Goal: Task Accomplishment & Management: Manage account settings

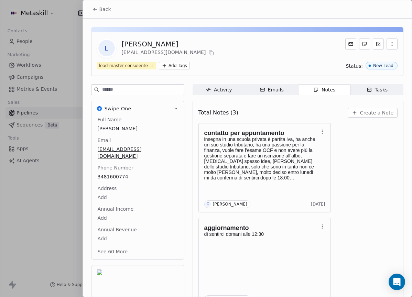
scroll to position [198, 0]
click at [372, 113] on span "Create a Note" at bounding box center [376, 112] width 33 height 7
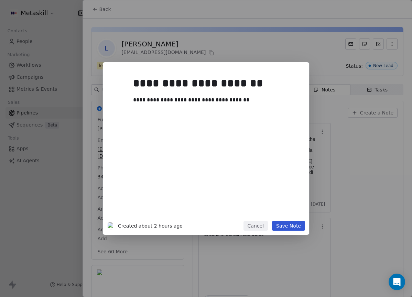
drag, startPoint x: 287, startPoint y: 215, endPoint x: 287, endPoint y: 221, distance: 6.2
click at [286, 218] on div "**********" at bounding box center [216, 145] width 166 height 146
click at [287, 224] on button "Save Note" at bounding box center [288, 226] width 33 height 10
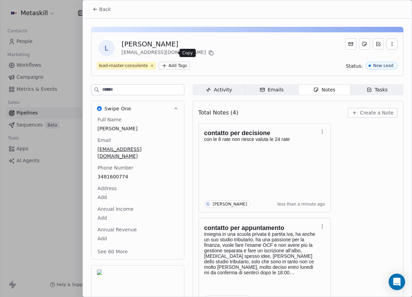
click at [210, 52] on icon at bounding box center [211, 53] width 3 height 3
click at [104, 9] on span "Back" at bounding box center [105, 9] width 12 height 7
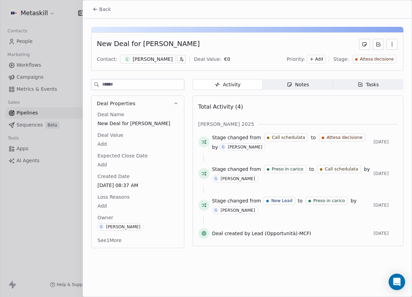
click at [112, 1] on div "Back" at bounding box center [247, 9] width 328 height 18
click at [111, 5] on button "Back" at bounding box center [101, 9] width 27 height 12
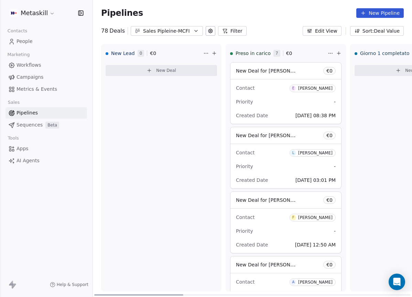
drag, startPoint x: 251, startPoint y: 289, endPoint x: 77, endPoint y: 248, distance: 178.8
click at [94, 294] on div at bounding box center [138, 294] width 89 height 1
click at [316, 88] on div "[PERSON_NAME]" at bounding box center [315, 88] width 34 height 5
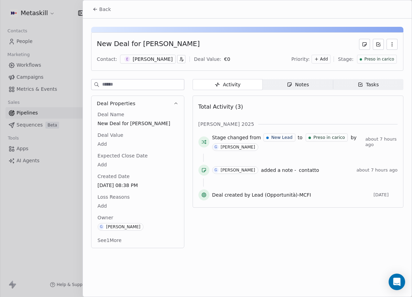
click at [141, 58] on div "[PERSON_NAME]" at bounding box center [153, 59] width 40 height 7
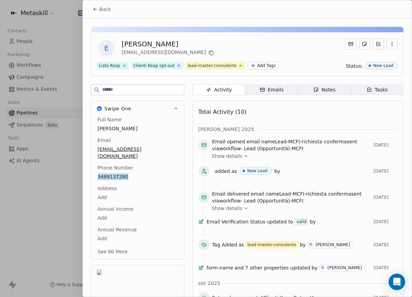
click at [109, 11] on span "Back" at bounding box center [105, 9] width 12 height 7
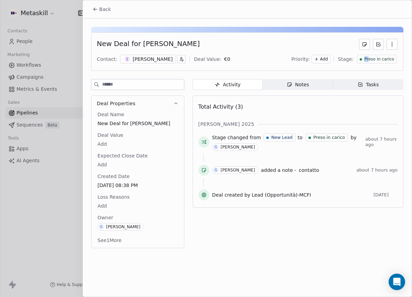
click at [370, 56] on span "Preso in carico" at bounding box center [379, 59] width 30 height 6
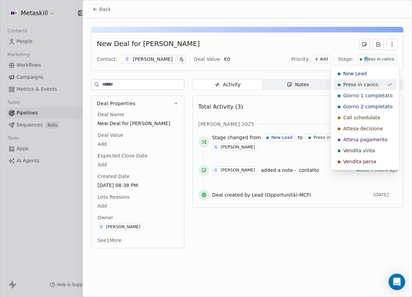
click at [367, 93] on span "Giorno 1 completato" at bounding box center [367, 95] width 49 height 7
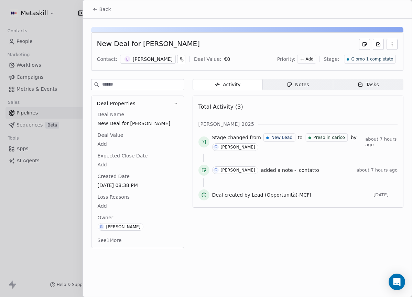
drag, startPoint x: 104, startPoint y: 7, endPoint x: 136, endPoint y: 24, distance: 36.6
click at [104, 7] on span "Back" at bounding box center [105, 9] width 12 height 7
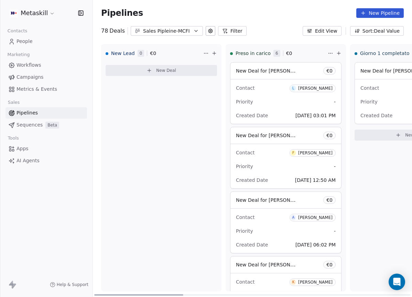
click at [305, 86] on div "[PERSON_NAME]" at bounding box center [315, 88] width 34 height 5
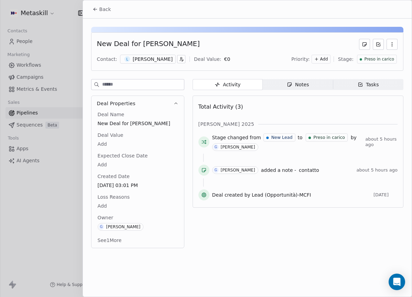
click at [155, 59] on div "[PERSON_NAME]" at bounding box center [153, 59] width 40 height 7
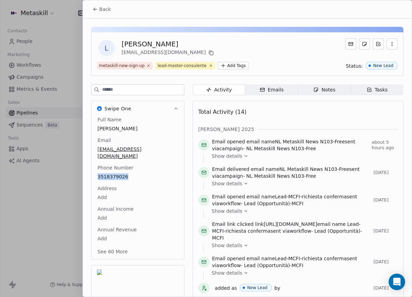
click at [94, 7] on icon at bounding box center [94, 9] width 5 height 5
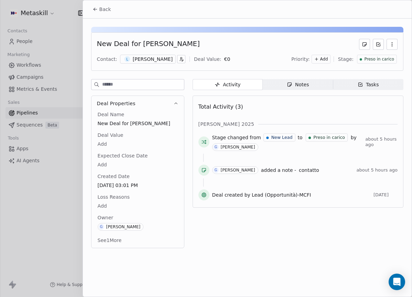
click at [310, 89] on span "Notes Notes" at bounding box center [298, 84] width 70 height 11
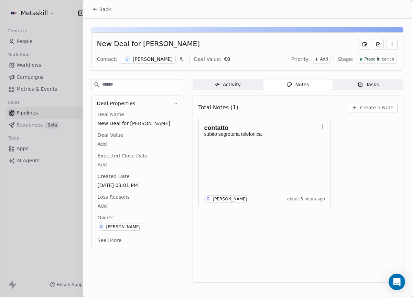
click at [370, 108] on span "Create a Note" at bounding box center [376, 107] width 33 height 7
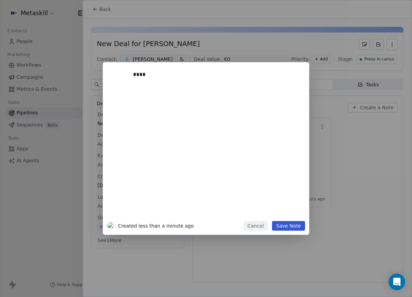
click at [291, 224] on button "Save Note" at bounding box center [288, 226] width 33 height 10
click at [254, 221] on button "Cancel" at bounding box center [255, 226] width 24 height 10
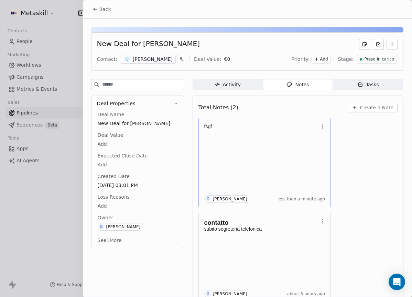
click at [324, 127] on icon "button" at bounding box center [321, 126] width 5 height 5
click at [346, 151] on span "Delete" at bounding box center [341, 153] width 16 height 7
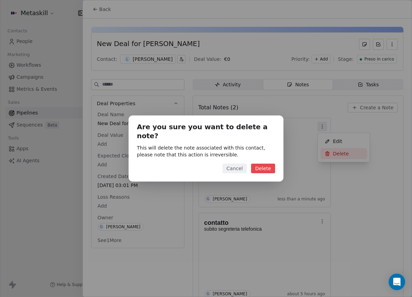
click at [267, 164] on button "Delete" at bounding box center [263, 169] width 24 height 10
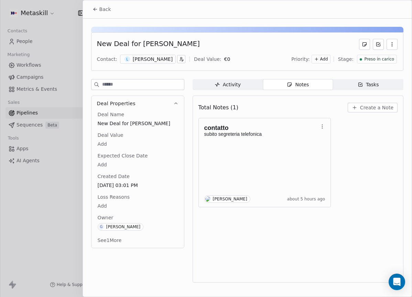
click at [370, 107] on span "Create a Note" at bounding box center [376, 107] width 33 height 7
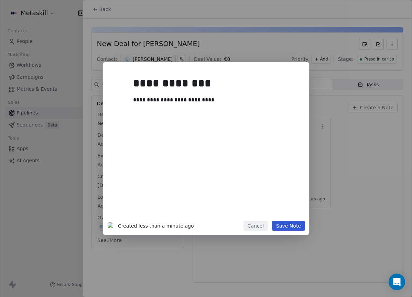
click at [282, 225] on button "Save Note" at bounding box center [288, 226] width 33 height 10
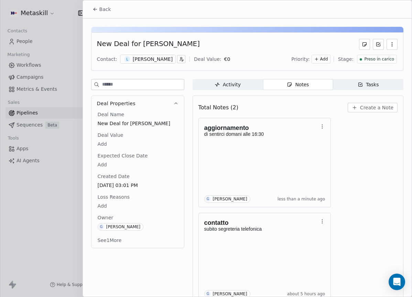
click at [140, 43] on div "New Deal for [PERSON_NAME]" at bounding box center [148, 44] width 103 height 11
drag, startPoint x: 137, startPoint y: 43, endPoint x: 193, endPoint y: 42, distance: 56.0
click at [193, 42] on div "New Deal for [PERSON_NAME]" at bounding box center [247, 44] width 300 height 11
copy div "[PERSON_NAME]"
click at [259, 57] on div "Contact: L [PERSON_NAME] Deal Value: € 0 Priority: Add Stage: Preso in [PERSON_…" at bounding box center [247, 59] width 300 height 10
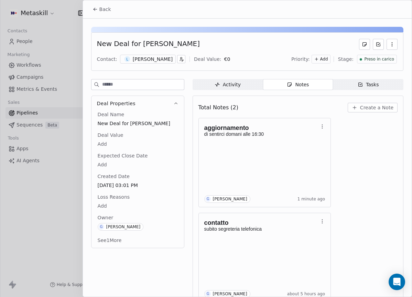
click at [108, 7] on span "Back" at bounding box center [105, 9] width 12 height 7
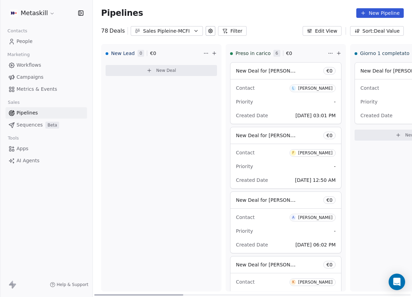
click at [304, 88] on div "[PERSON_NAME]" at bounding box center [315, 88] width 34 height 5
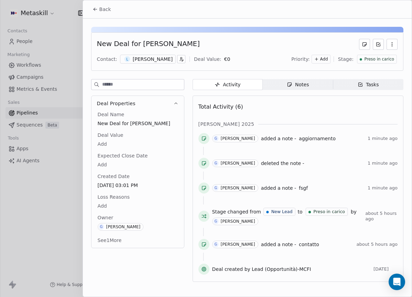
click at [379, 57] on span "Preso in carico" at bounding box center [379, 59] width 30 height 6
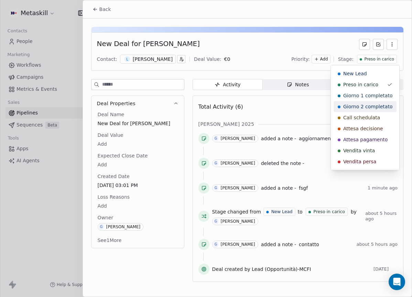
click at [371, 112] on div "Call schedulata" at bounding box center [364, 117] width 63 height 11
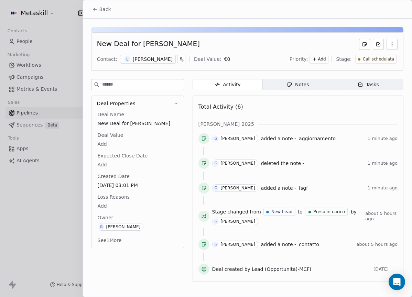
click at [102, 9] on span "Back" at bounding box center [105, 9] width 12 height 7
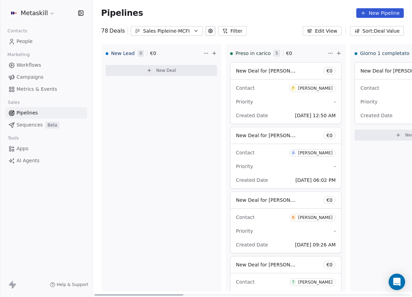
click at [311, 86] on div "[PERSON_NAME]" at bounding box center [315, 88] width 34 height 5
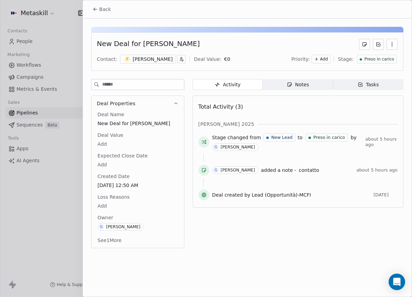
click at [152, 60] on div "[PERSON_NAME]" at bounding box center [153, 59] width 40 height 7
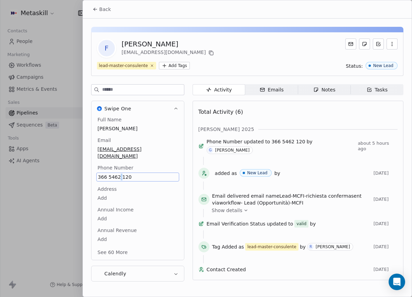
click at [123, 174] on span "366 5462 120" at bounding box center [137, 177] width 79 height 7
click at [123, 171] on input "**********" at bounding box center [135, 174] width 74 height 14
click at [118, 174] on input "**********" at bounding box center [135, 174] width 74 height 14
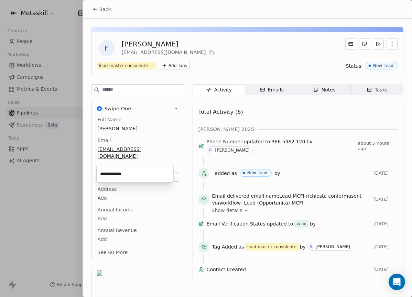
click at [118, 174] on input "**********" at bounding box center [135, 174] width 74 height 14
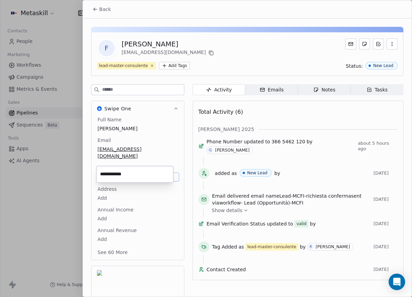
click at [118, 174] on input "**********" at bounding box center [135, 174] width 74 height 14
click at [166, 158] on html "Metaskill Contacts People Marketing Workflows Campaigns Metrics & Events Sales …" at bounding box center [206, 148] width 412 height 297
click at [123, 3] on div "Back" at bounding box center [247, 9] width 328 height 18
click at [114, 5] on div "Back" at bounding box center [247, 9] width 328 height 18
click at [100, 10] on span "Back" at bounding box center [105, 9] width 12 height 7
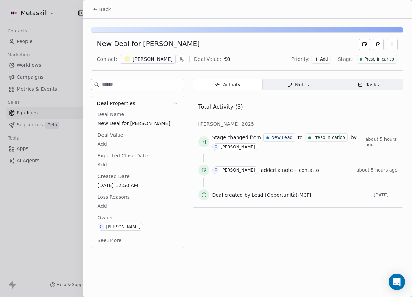
click at [380, 60] on span "Preso in carico" at bounding box center [379, 59] width 30 height 6
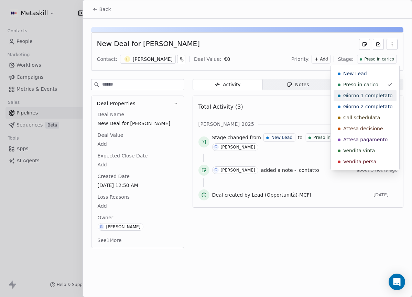
click at [373, 92] on span "Giorno 1 completato" at bounding box center [367, 95] width 49 height 7
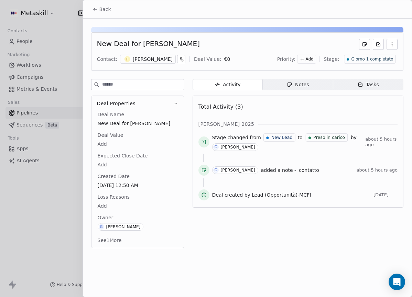
click at [104, 11] on span "Back" at bounding box center [105, 9] width 12 height 7
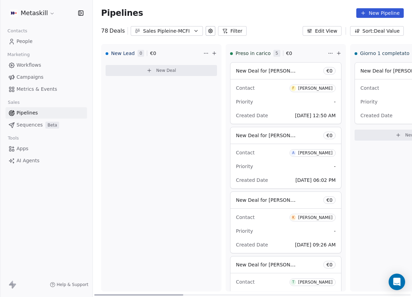
click at [323, 154] on div "[PERSON_NAME]" at bounding box center [315, 153] width 34 height 5
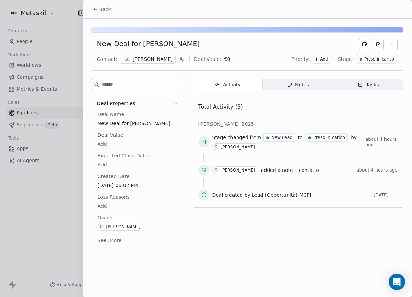
click at [153, 60] on div "[PERSON_NAME]" at bounding box center [153, 59] width 40 height 7
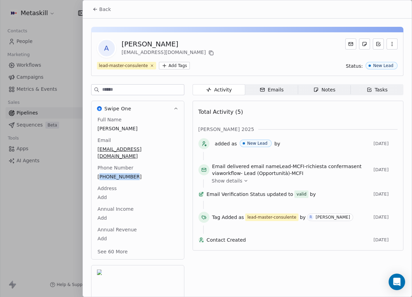
click at [111, 11] on button "Back" at bounding box center [101, 9] width 27 height 12
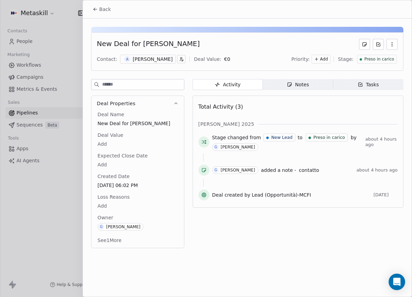
click at [387, 63] on div "Preso in carico" at bounding box center [377, 59] width 40 height 9
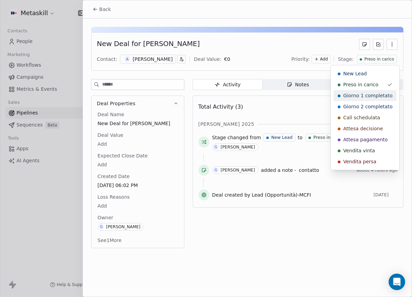
drag, startPoint x: 373, startPoint y: 94, endPoint x: 274, endPoint y: 78, distance: 99.9
click at [373, 94] on span "Giorno 1 completato" at bounding box center [367, 95] width 49 height 7
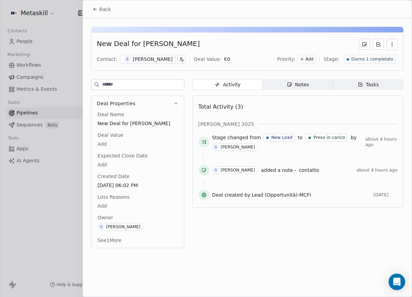
drag, startPoint x: 103, startPoint y: 14, endPoint x: 118, endPoint y: 15, distance: 14.5
click at [103, 14] on button "Back" at bounding box center [101, 9] width 27 height 12
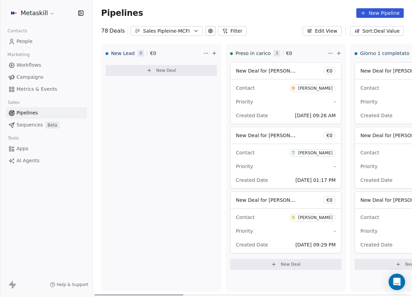
click at [308, 92] on div "Contact K [PERSON_NAME]" at bounding box center [286, 87] width 100 height 11
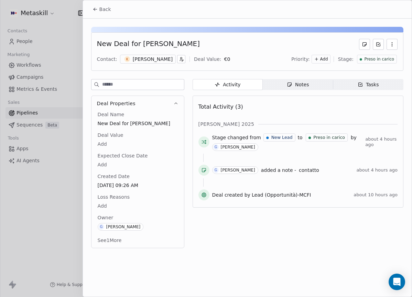
click at [136, 61] on div "[PERSON_NAME]" at bounding box center [153, 59] width 40 height 7
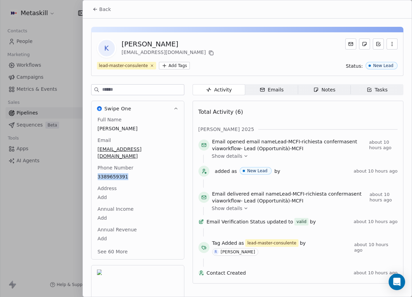
click at [96, 7] on icon at bounding box center [94, 9] width 5 height 5
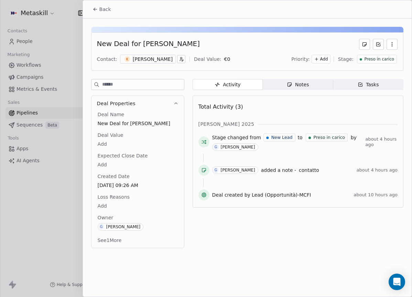
click at [373, 58] on span "Preso in carico" at bounding box center [379, 59] width 30 height 6
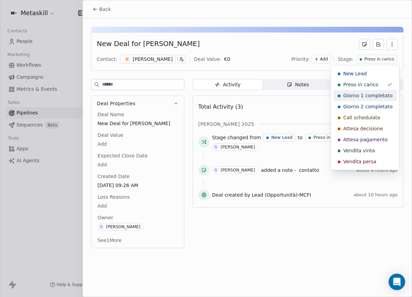
click at [369, 93] on span "Giorno 1 completato" at bounding box center [367, 95] width 49 height 7
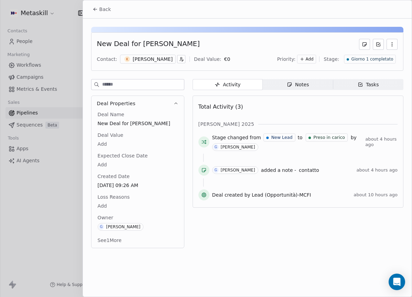
click at [110, 9] on span "Back" at bounding box center [105, 9] width 12 height 7
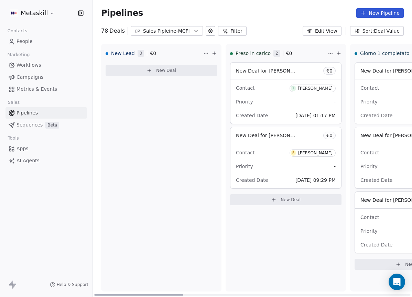
click at [311, 86] on div "[PERSON_NAME]" at bounding box center [315, 88] width 34 height 5
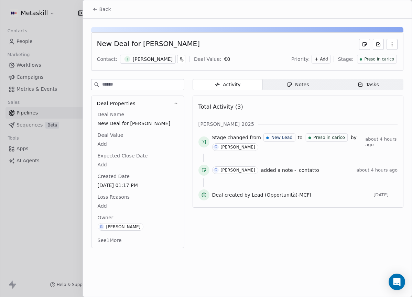
click at [149, 63] on div "T [PERSON_NAME]" at bounding box center [148, 59] width 56 height 9
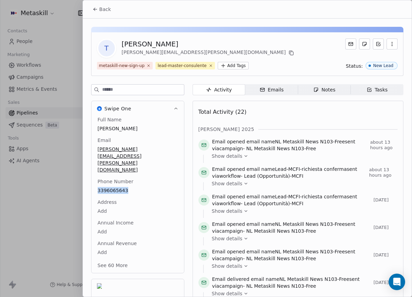
click at [99, 6] on span "Back" at bounding box center [105, 9] width 12 height 7
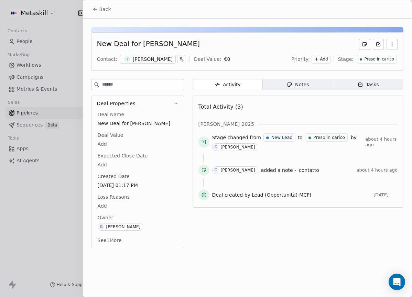
drag, startPoint x: 137, startPoint y: 43, endPoint x: 197, endPoint y: 47, distance: 60.6
click at [197, 47] on div "New Deal for [PERSON_NAME]" at bounding box center [247, 44] width 300 height 11
copy div "[PERSON_NAME]"
click at [274, 30] on div at bounding box center [247, 29] width 312 height 5
click at [374, 61] on span "Preso in carico" at bounding box center [379, 59] width 30 height 6
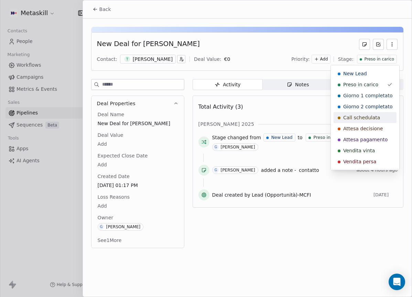
click at [376, 117] on span "Call schedulata" at bounding box center [361, 117] width 37 height 7
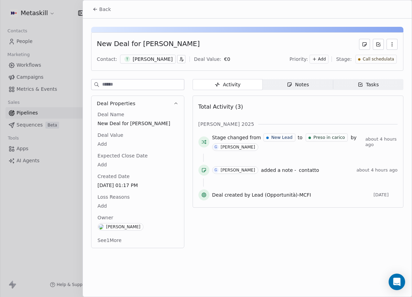
click at [112, 10] on button "Back" at bounding box center [101, 9] width 27 height 12
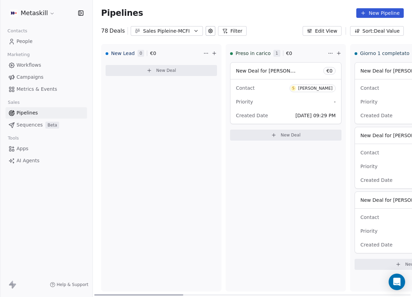
drag, startPoint x: 323, startPoint y: 95, endPoint x: 323, endPoint y: 91, distance: 3.8
click at [323, 95] on div "Contact S [PERSON_NAME] Priority - Created Date [DATE] 09:29 PM" at bounding box center [285, 101] width 111 height 44
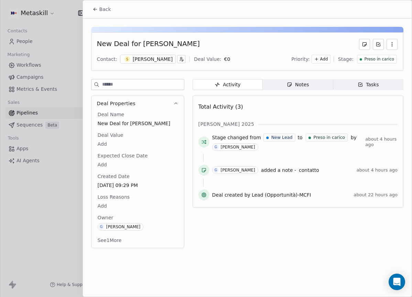
click at [141, 59] on div "[PERSON_NAME]" at bounding box center [153, 59] width 40 height 7
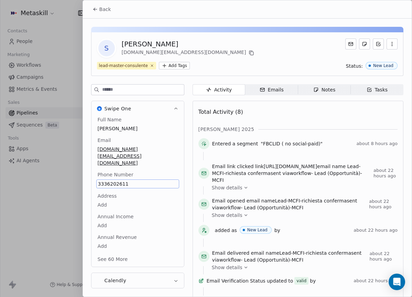
scroll to position [22, 0]
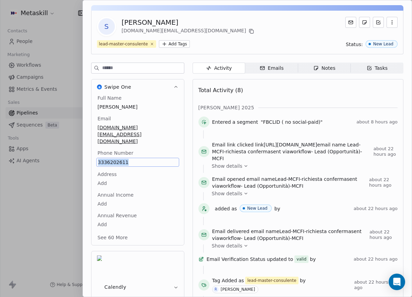
copy span "3336202611"
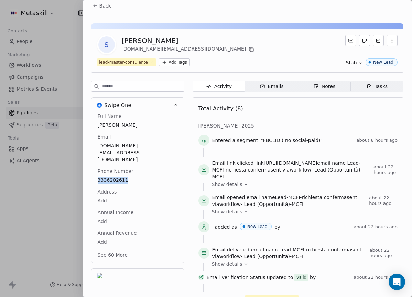
scroll to position [0, 0]
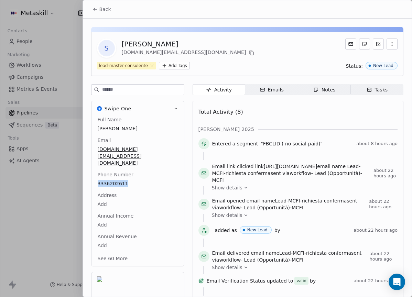
click at [105, 11] on span "Back" at bounding box center [105, 9] width 12 height 7
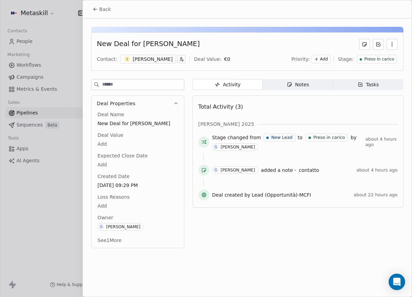
click at [377, 60] on span "Preso in carico" at bounding box center [379, 59] width 30 height 6
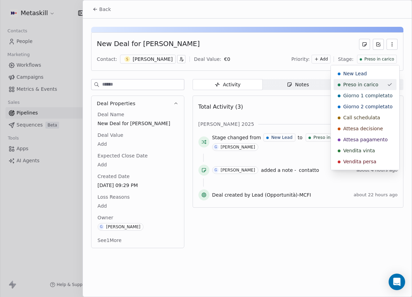
drag, startPoint x: 368, startPoint y: 86, endPoint x: 366, endPoint y: 91, distance: 5.9
click at [367, 88] on span "Preso in carico" at bounding box center [360, 84] width 35 height 7
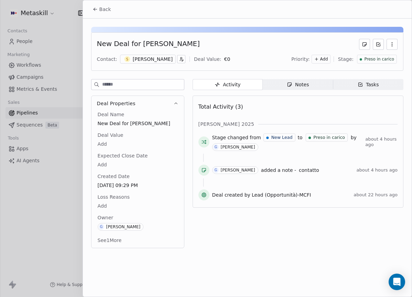
click at [378, 61] on span "Preso in carico" at bounding box center [379, 59] width 30 height 6
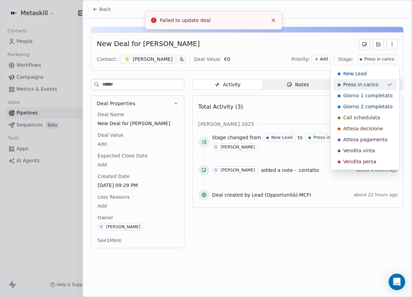
click at [374, 92] on span "Giorno 1 completato" at bounding box center [367, 95] width 49 height 7
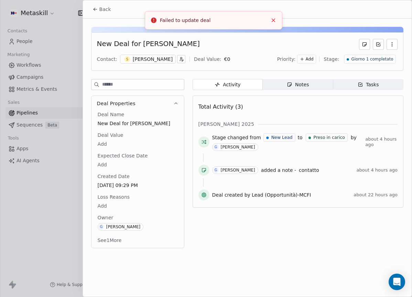
click at [91, 14] on button "Back" at bounding box center [101, 9] width 27 height 12
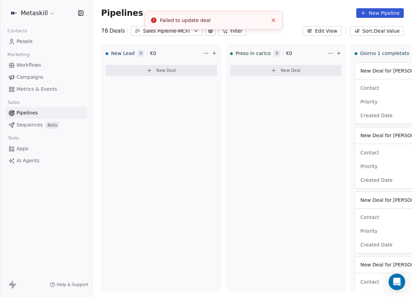
click at [148, 29] on li "Failed to update deal" at bounding box center [213, 20] width 137 height 19
click at [149, 34] on div "Sales Pipleine-MCFI" at bounding box center [166, 30] width 47 height 7
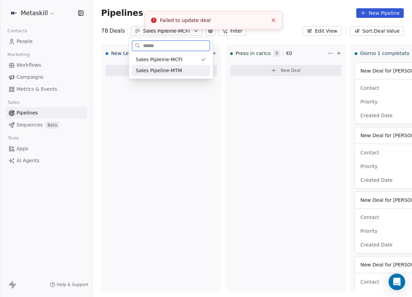
click at [173, 67] on span "Sales Pipeline-MTM" at bounding box center [159, 70] width 46 height 7
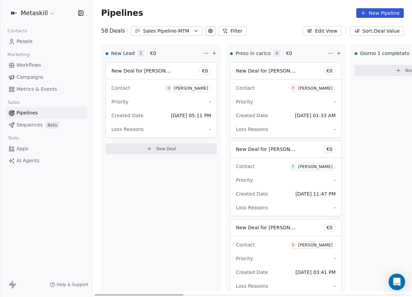
click at [306, 88] on div "[PERSON_NAME]" at bounding box center [315, 88] width 34 height 5
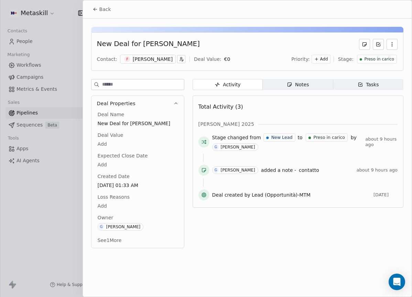
click at [152, 60] on div "[PERSON_NAME]" at bounding box center [153, 59] width 40 height 7
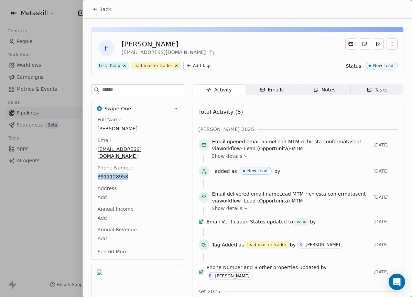
click at [97, 11] on icon at bounding box center [94, 9] width 5 height 5
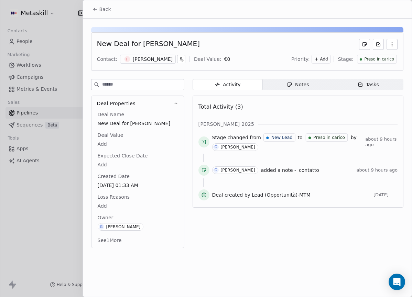
click at [379, 63] on div "Preso in carico" at bounding box center [377, 59] width 40 height 9
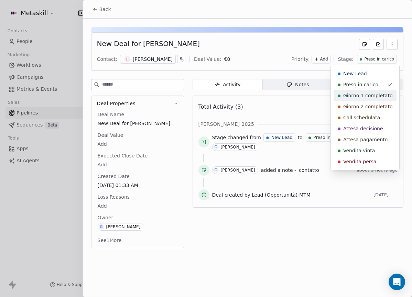
click at [376, 93] on span "Giorno 1 completato" at bounding box center [367, 95] width 49 height 7
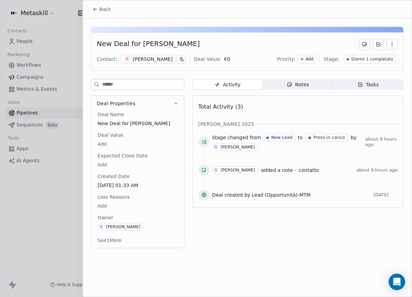
drag, startPoint x: 116, startPoint y: 9, endPoint x: 103, endPoint y: 9, distance: 13.1
click at [115, 10] on div "Back" at bounding box center [247, 9] width 328 height 18
click at [103, 10] on span "Back" at bounding box center [105, 9] width 12 height 7
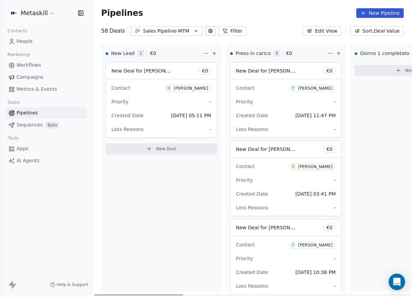
drag, startPoint x: 313, startPoint y: 163, endPoint x: 314, endPoint y: 160, distance: 3.7
click at [313, 163] on span "E [PERSON_NAME]" at bounding box center [312, 167] width 46 height 8
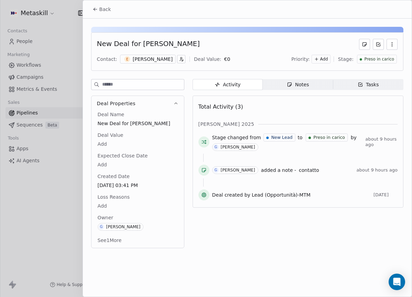
click at [152, 59] on div "[PERSON_NAME]" at bounding box center [153, 59] width 40 height 7
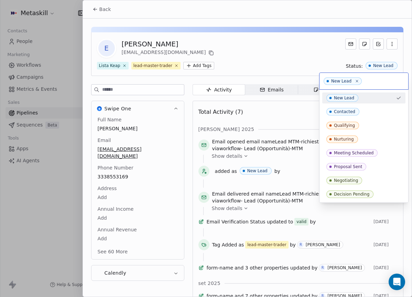
click at [284, 35] on html "Metaskill Contacts People Marketing Workflows Campaigns Metrics & Events Sales …" at bounding box center [206, 148] width 412 height 297
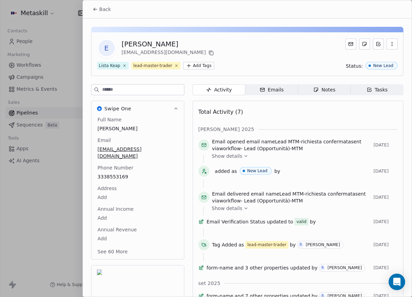
click at [96, 2] on div "Back" at bounding box center [247, 9] width 328 height 18
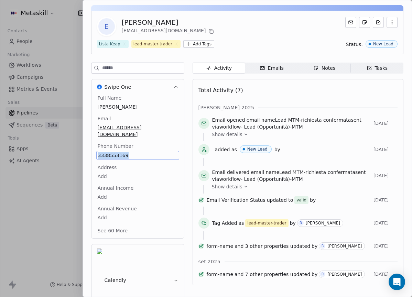
copy span "3338553169"
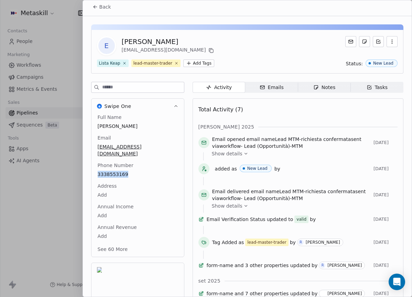
scroll to position [0, 0]
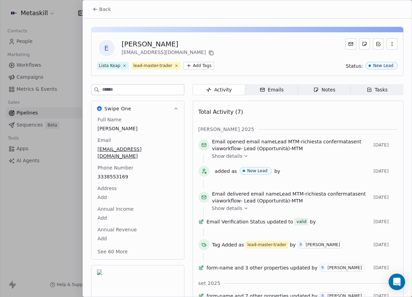
click at [118, 17] on div "Back" at bounding box center [247, 9] width 328 height 18
click at [105, 11] on span "Back" at bounding box center [105, 9] width 12 height 7
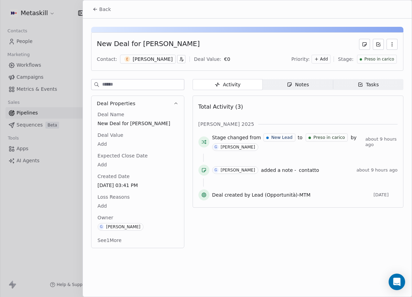
click at [368, 64] on div "New Deal for [PERSON_NAME] Contact: E [PERSON_NAME] Deal Value: € 0 Priority: A…" at bounding box center [247, 51] width 312 height 38
click at [364, 63] on div "Preso in carico" at bounding box center [377, 59] width 40 height 9
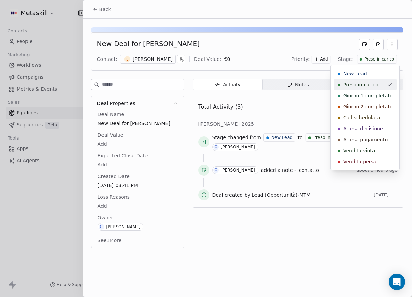
drag, startPoint x: 369, startPoint y: 62, endPoint x: 362, endPoint y: 65, distance: 7.8
click at [368, 62] on html "Metaskill Contacts People Marketing Workflows Campaigns Metrics & Events Sales …" at bounding box center [206, 148] width 412 height 297
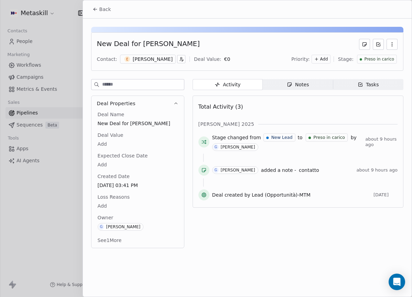
click at [368, 59] on span "Preso in carico" at bounding box center [379, 59] width 30 height 6
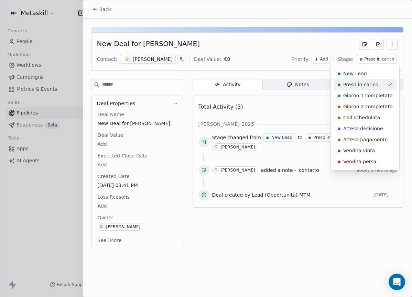
click at [367, 98] on span "Giorno 1 completato" at bounding box center [367, 95] width 49 height 7
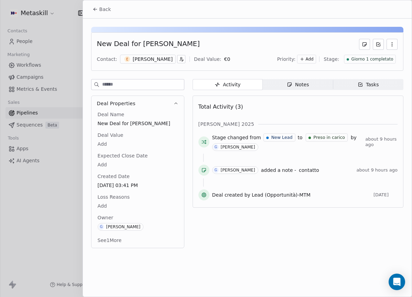
click at [118, 12] on div "Back" at bounding box center [247, 9] width 328 height 18
click at [102, 10] on span "Back" at bounding box center [105, 9] width 12 height 7
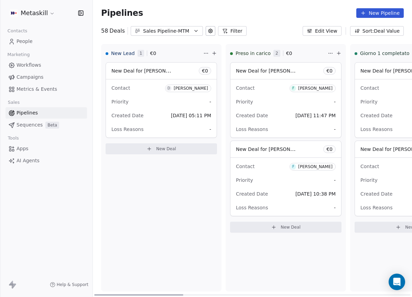
click at [330, 88] on div "[PERSON_NAME]" at bounding box center [315, 88] width 34 height 5
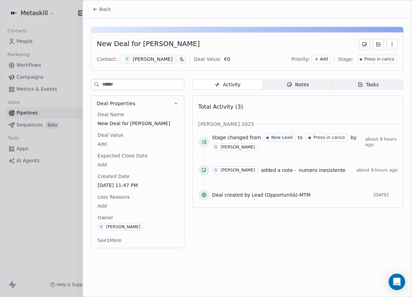
click at [156, 56] on div "[PERSON_NAME]" at bounding box center [153, 59] width 40 height 7
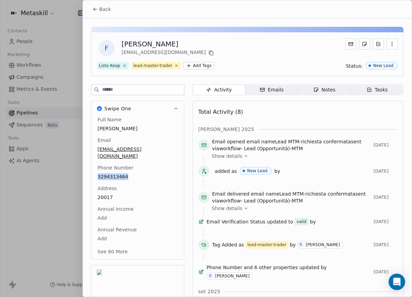
click at [95, 12] on button "Back" at bounding box center [101, 9] width 27 height 12
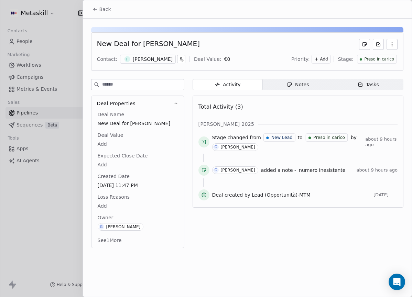
click at [160, 57] on div "[PERSON_NAME]" at bounding box center [153, 59] width 40 height 7
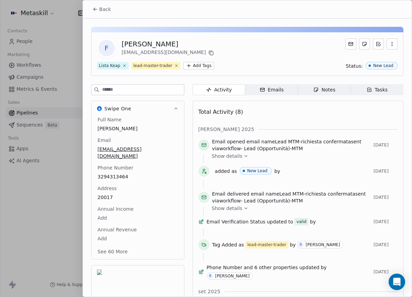
drag, startPoint x: 94, startPoint y: 5, endPoint x: 167, endPoint y: 18, distance: 73.9
click at [95, 6] on button "Back" at bounding box center [101, 9] width 27 height 12
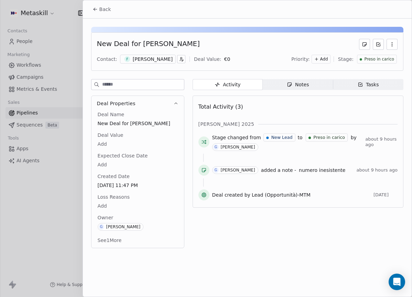
click at [386, 61] on span "Preso in carico" at bounding box center [379, 59] width 30 height 6
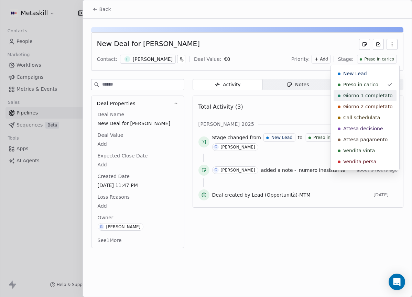
click at [381, 97] on span "Giorno 1 completato" at bounding box center [367, 95] width 49 height 7
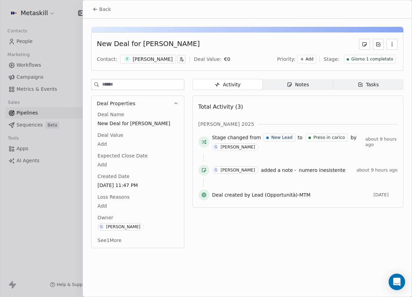
click at [92, 11] on button "Back" at bounding box center [101, 9] width 27 height 12
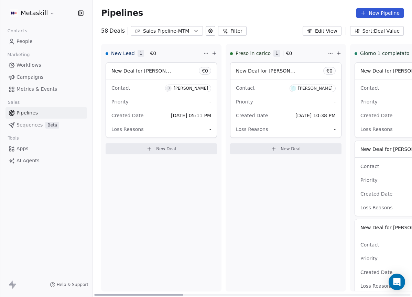
click at [324, 89] on div "[PERSON_NAME]" at bounding box center [315, 88] width 34 height 5
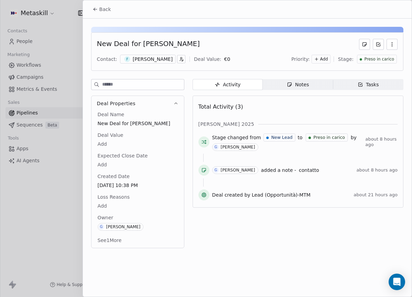
click at [151, 62] on div "[PERSON_NAME]" at bounding box center [153, 59] width 40 height 7
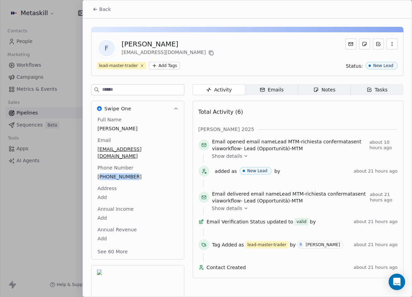
click at [106, 7] on button "Back" at bounding box center [101, 9] width 27 height 12
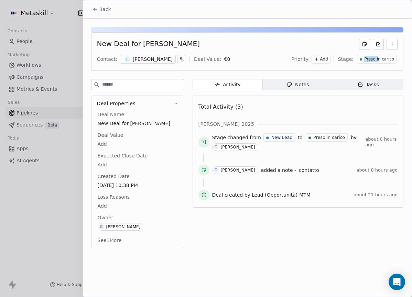
click at [379, 56] on span "Preso in carico" at bounding box center [379, 59] width 30 height 6
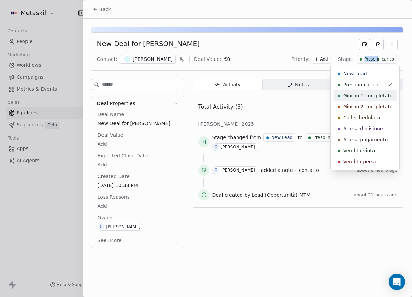
click at [379, 94] on span "Giorno 1 completato" at bounding box center [367, 95] width 49 height 7
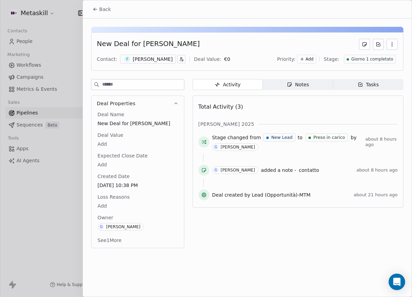
drag, startPoint x: 231, startPoint y: 27, endPoint x: 175, endPoint y: 19, distance: 56.2
click at [231, 27] on div at bounding box center [247, 29] width 312 height 5
drag, startPoint x: 102, startPoint y: 12, endPoint x: 252, endPoint y: 49, distance: 155.1
click at [102, 12] on span "Back" at bounding box center [105, 9] width 12 height 7
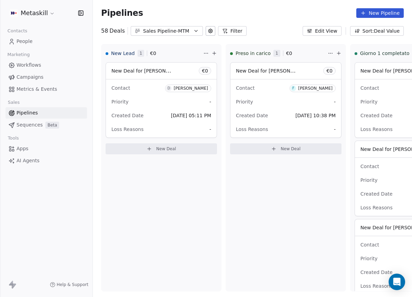
click at [189, 30] on button "Sales Pipeline-MTM" at bounding box center [167, 31] width 72 height 10
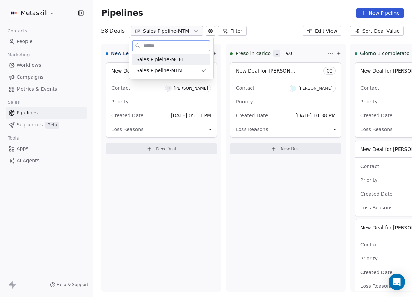
click at [192, 57] on div "Sales Pipleine-MCFI" at bounding box center [171, 59] width 70 height 7
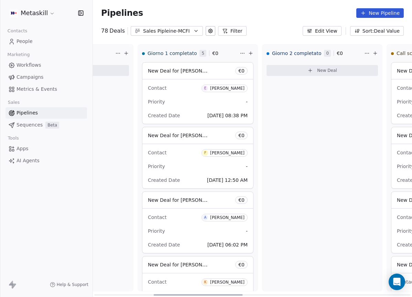
scroll to position [0, 211]
drag, startPoint x: 183, startPoint y: 294, endPoint x: 232, endPoint y: 227, distance: 83.2
click at [235, 294] on div at bounding box center [198, 294] width 89 height 1
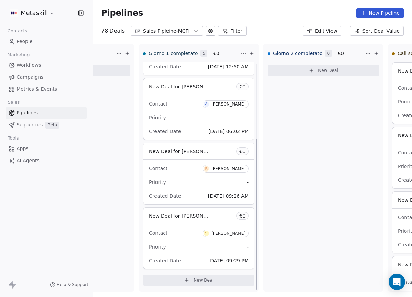
scroll to position [0, 0]
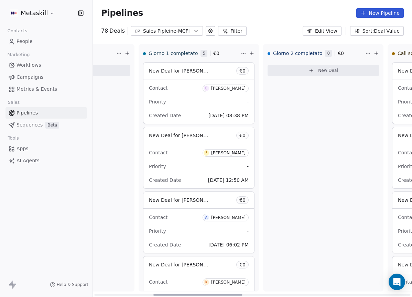
click at [193, 32] on icon "button" at bounding box center [195, 30] width 5 height 5
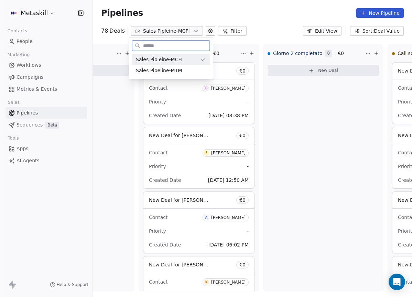
click at [193, 69] on div "Sales Pipeline-MTM" at bounding box center [171, 70] width 70 height 7
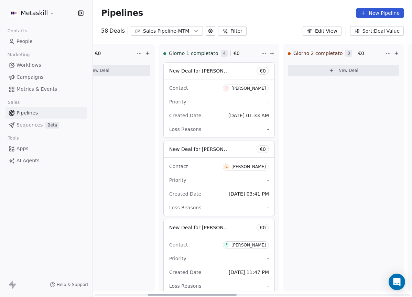
click at [230, 294] on div at bounding box center [191, 294] width 89 height 1
